Goal: Navigation & Orientation: Understand site structure

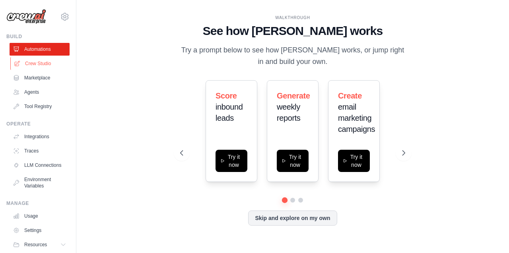
click at [47, 64] on link "Crew Studio" at bounding box center [40, 63] width 60 height 13
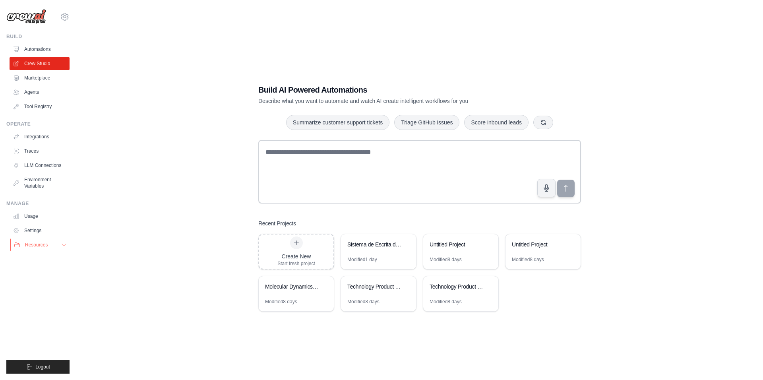
click at [58, 246] on button "Resources" at bounding box center [40, 245] width 60 height 13
click at [47, 92] on link "Agents" at bounding box center [40, 92] width 60 height 13
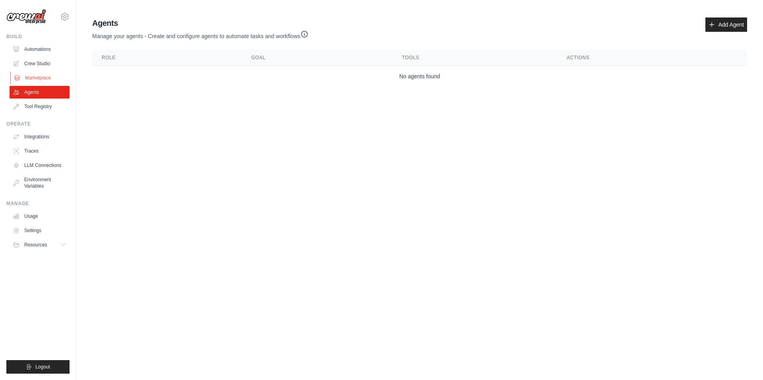
click at [44, 80] on link "Marketplace" at bounding box center [40, 78] width 60 height 13
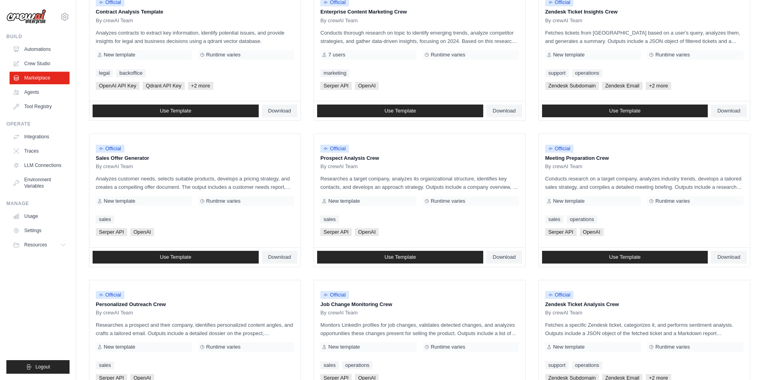
scroll to position [215, 0]
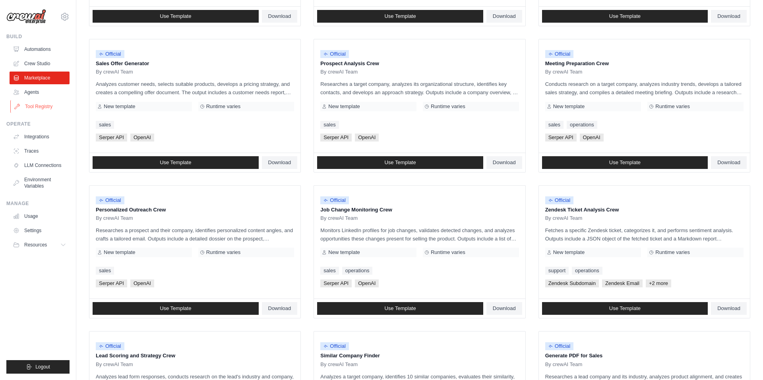
click at [28, 105] on link "Tool Registry" at bounding box center [40, 106] width 60 height 13
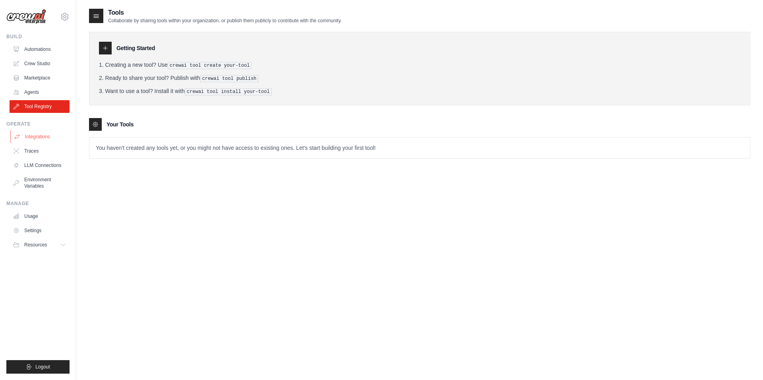
click at [47, 136] on link "Integrations" at bounding box center [40, 136] width 60 height 13
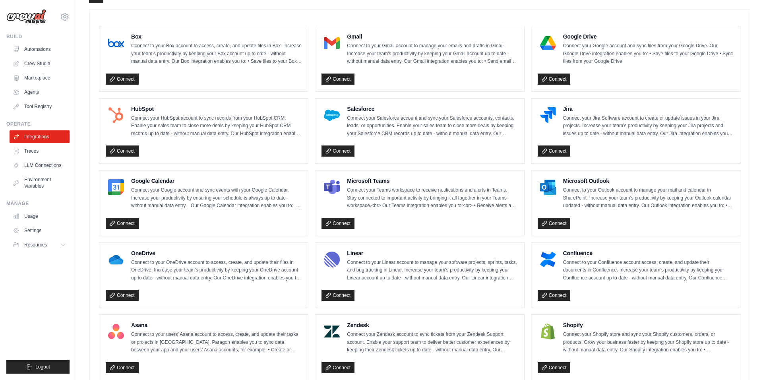
scroll to position [268, 0]
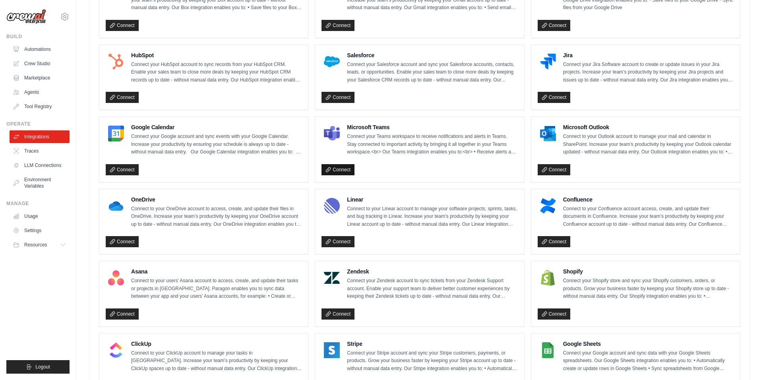
click at [352, 171] on link "Connect" at bounding box center [338, 169] width 33 height 11
click at [508, 169] on link "Connect" at bounding box center [554, 169] width 33 height 11
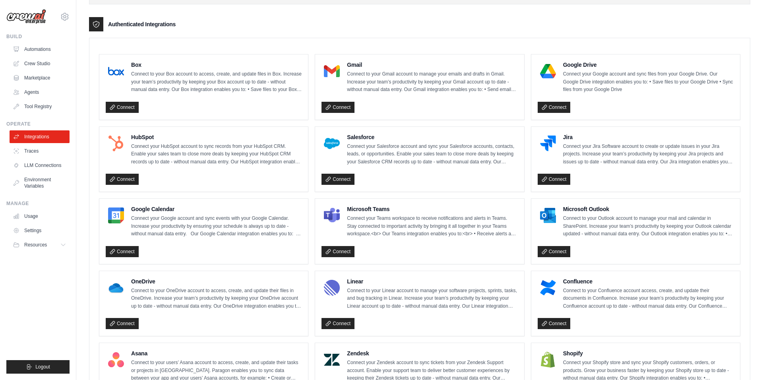
scroll to position [0, 0]
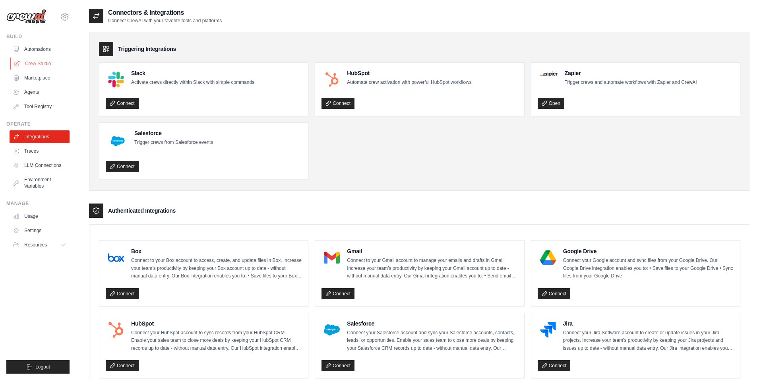
click at [49, 66] on link "Crew Studio" at bounding box center [40, 63] width 60 height 13
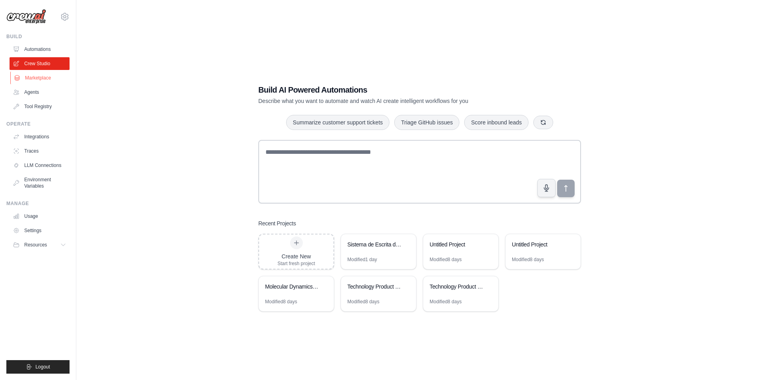
click at [47, 81] on link "Marketplace" at bounding box center [40, 78] width 60 height 13
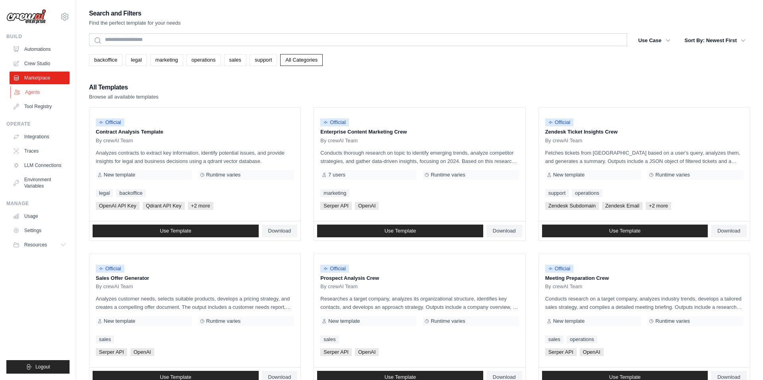
click at [42, 89] on link "Agents" at bounding box center [40, 92] width 60 height 13
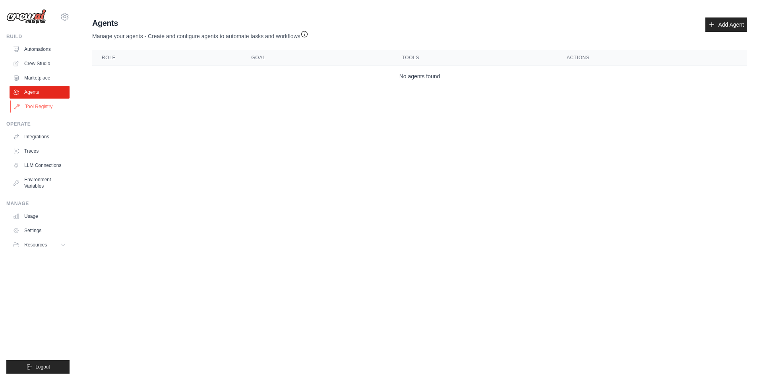
click at [48, 108] on link "Tool Registry" at bounding box center [40, 106] width 60 height 13
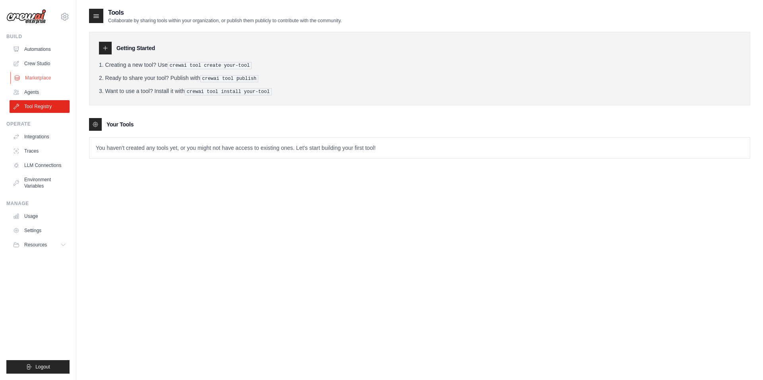
click at [48, 83] on link "Marketplace" at bounding box center [40, 78] width 60 height 13
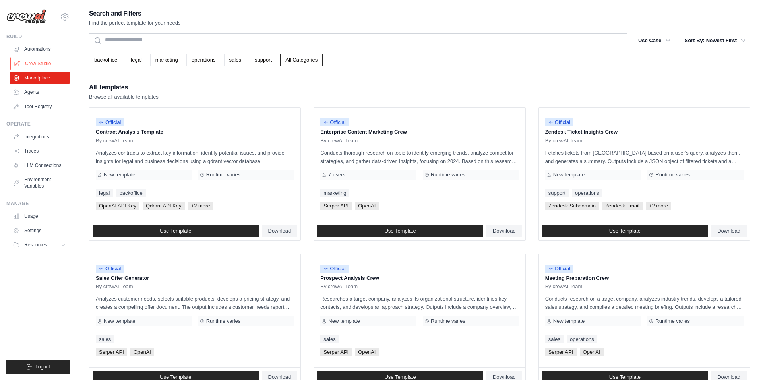
click at [47, 68] on link "Crew Studio" at bounding box center [40, 63] width 60 height 13
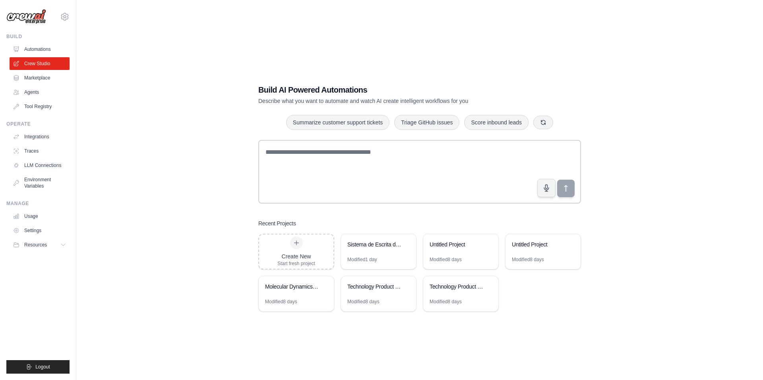
click at [51, 115] on ul "Build Automations Crew Studio Marketplace Agents" at bounding box center [37, 203] width 63 height 340
click at [51, 112] on link "Tool Registry" at bounding box center [40, 106] width 60 height 13
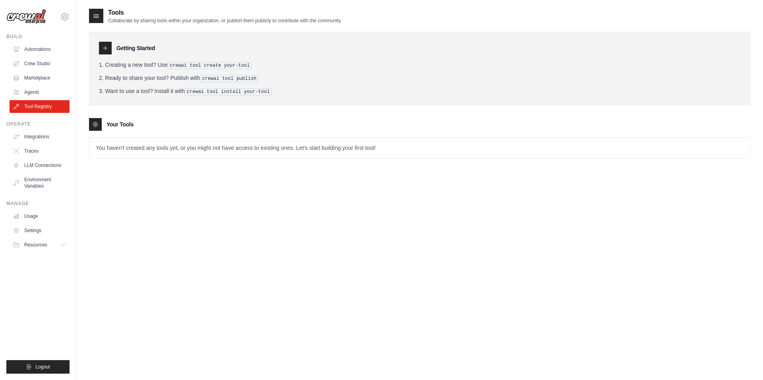
click at [215, 122] on div "Your Tools" at bounding box center [419, 124] width 661 height 13
drag, startPoint x: 175, startPoint y: 65, endPoint x: 303, endPoint y: 66, distance: 128.0
click at [303, 66] on li "Creating a new tool? Use crewai tool create your-tool" at bounding box center [420, 65] width 642 height 8
copy pre "crewai tool create your-tool"
click at [151, 193] on div "Tools Collaborate by sharing tools within your organization, or publish them pu…" at bounding box center [419, 198] width 661 height 380
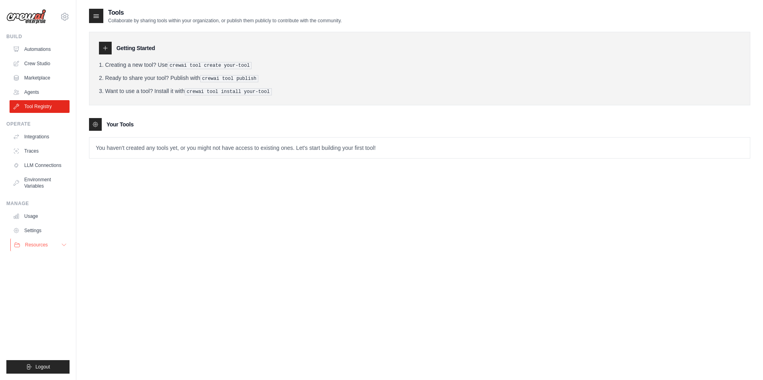
click at [48, 249] on button "Resources" at bounding box center [40, 245] width 60 height 13
click at [36, 209] on div "Manage Usage Settings Resources Documentation GitHub Blog" at bounding box center [37, 251] width 63 height 102
click at [36, 216] on link "Usage" at bounding box center [40, 216] width 60 height 13
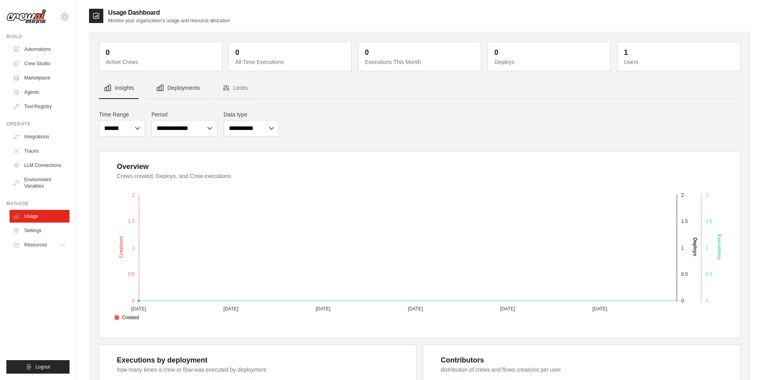
click at [195, 91] on button "Deployments" at bounding box center [177, 88] width 53 height 21
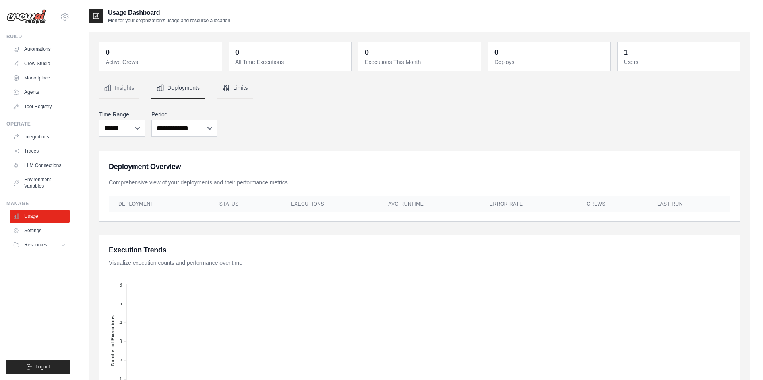
click at [235, 93] on button "Limits" at bounding box center [234, 88] width 35 height 21
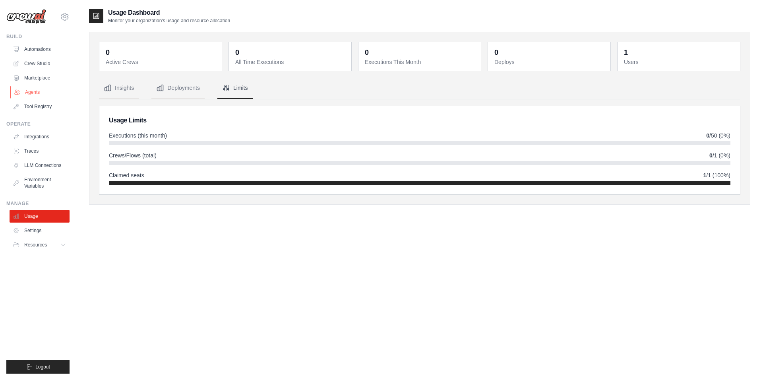
click at [49, 95] on link "Agents" at bounding box center [40, 92] width 60 height 13
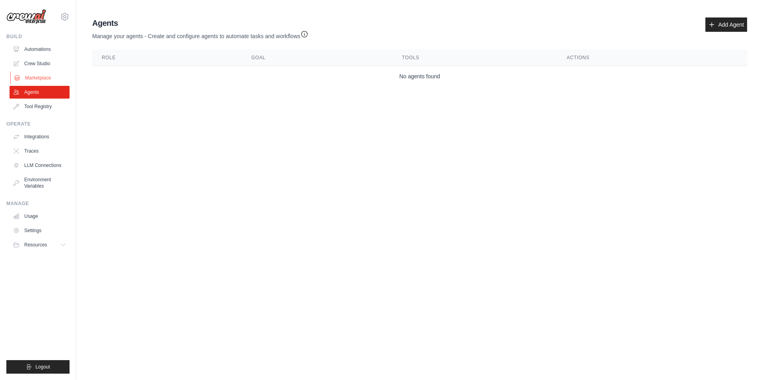
click at [47, 79] on link "Marketplace" at bounding box center [40, 78] width 60 height 13
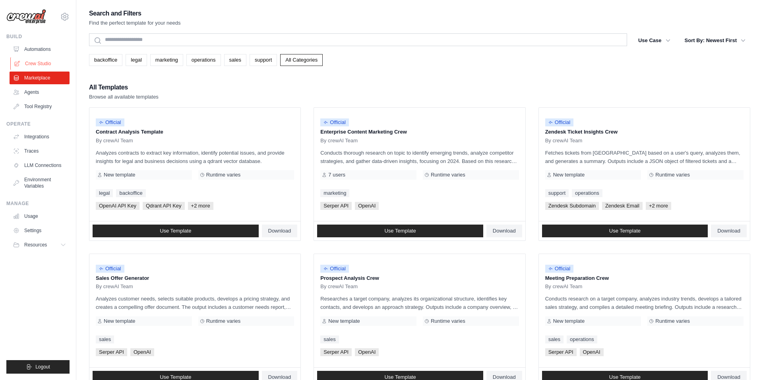
click at [52, 62] on link "Crew Studio" at bounding box center [40, 63] width 60 height 13
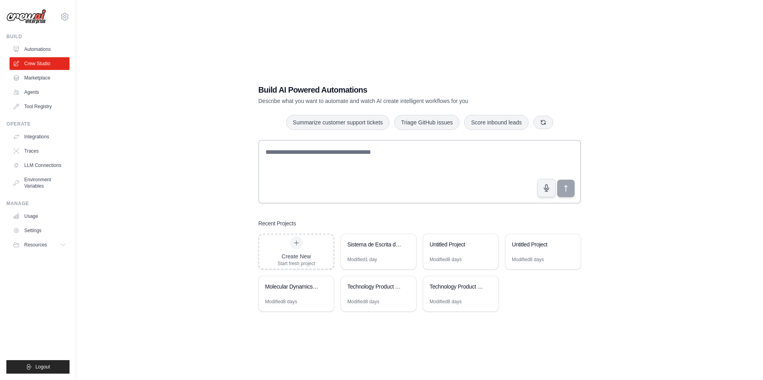
click at [48, 50] on link "Automations" at bounding box center [40, 49] width 60 height 13
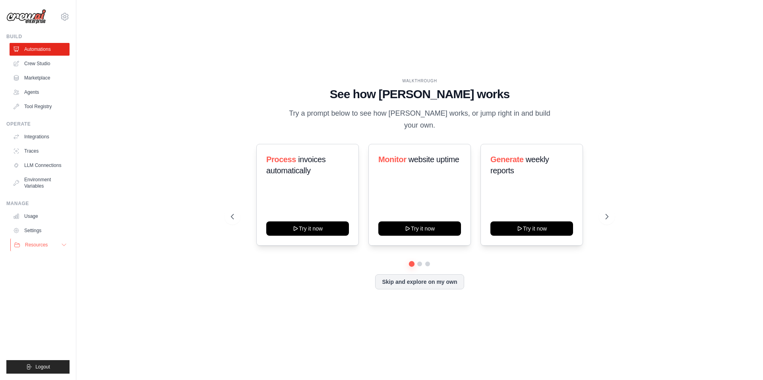
click at [52, 247] on button "Resources" at bounding box center [40, 245] width 60 height 13
click at [123, 251] on div "WALKTHROUGH See how [PERSON_NAME] works Try a prompt below to see how [PERSON_N…" at bounding box center [419, 190] width 661 height 364
click at [39, 21] on img at bounding box center [26, 16] width 40 height 15
click at [50, 77] on link "Marketplace" at bounding box center [40, 78] width 60 height 13
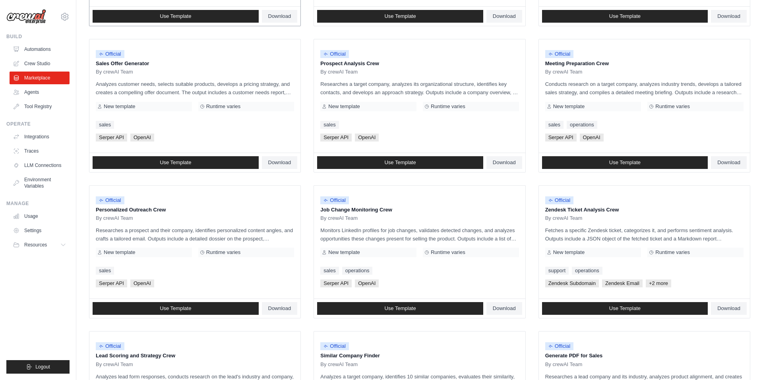
scroll to position [357, 0]
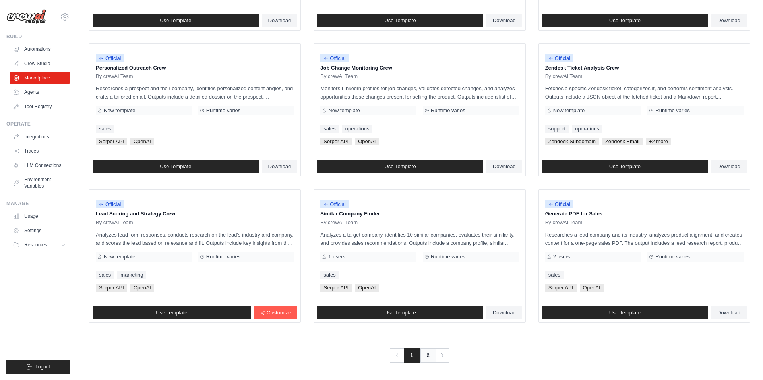
click at [426, 355] on link "2" at bounding box center [428, 355] width 16 height 14
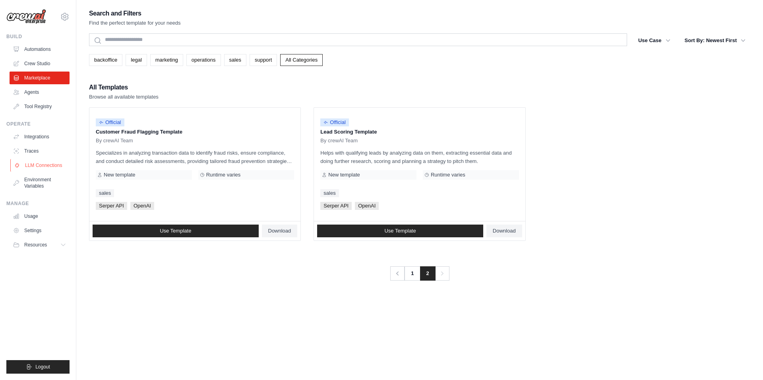
click at [55, 171] on link "LLM Connections" at bounding box center [40, 165] width 60 height 13
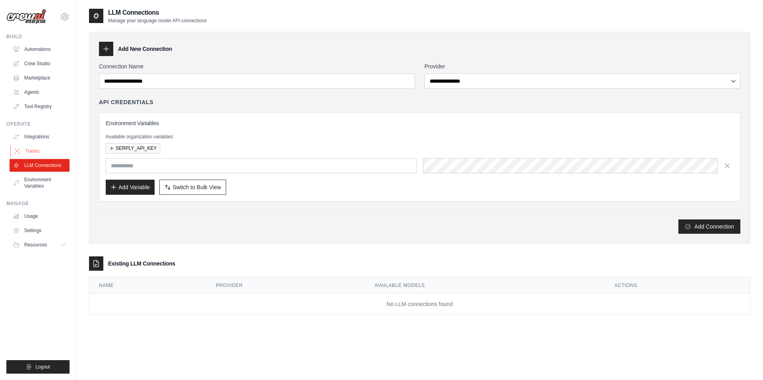
click at [54, 157] on link "Traces" at bounding box center [40, 151] width 60 height 13
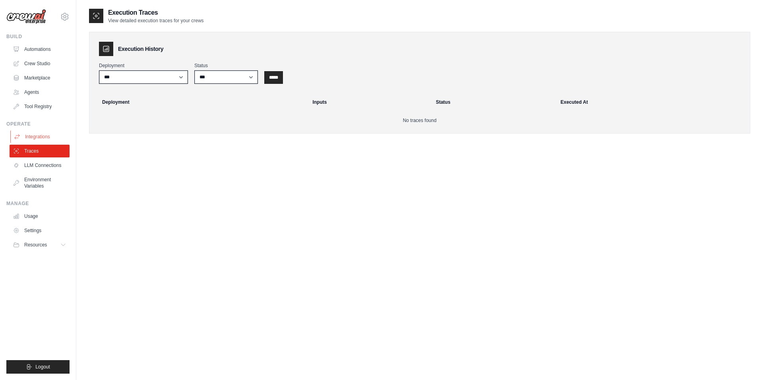
click at [52, 140] on link "Integrations" at bounding box center [40, 136] width 60 height 13
